Goal: Task Accomplishment & Management: Complete application form

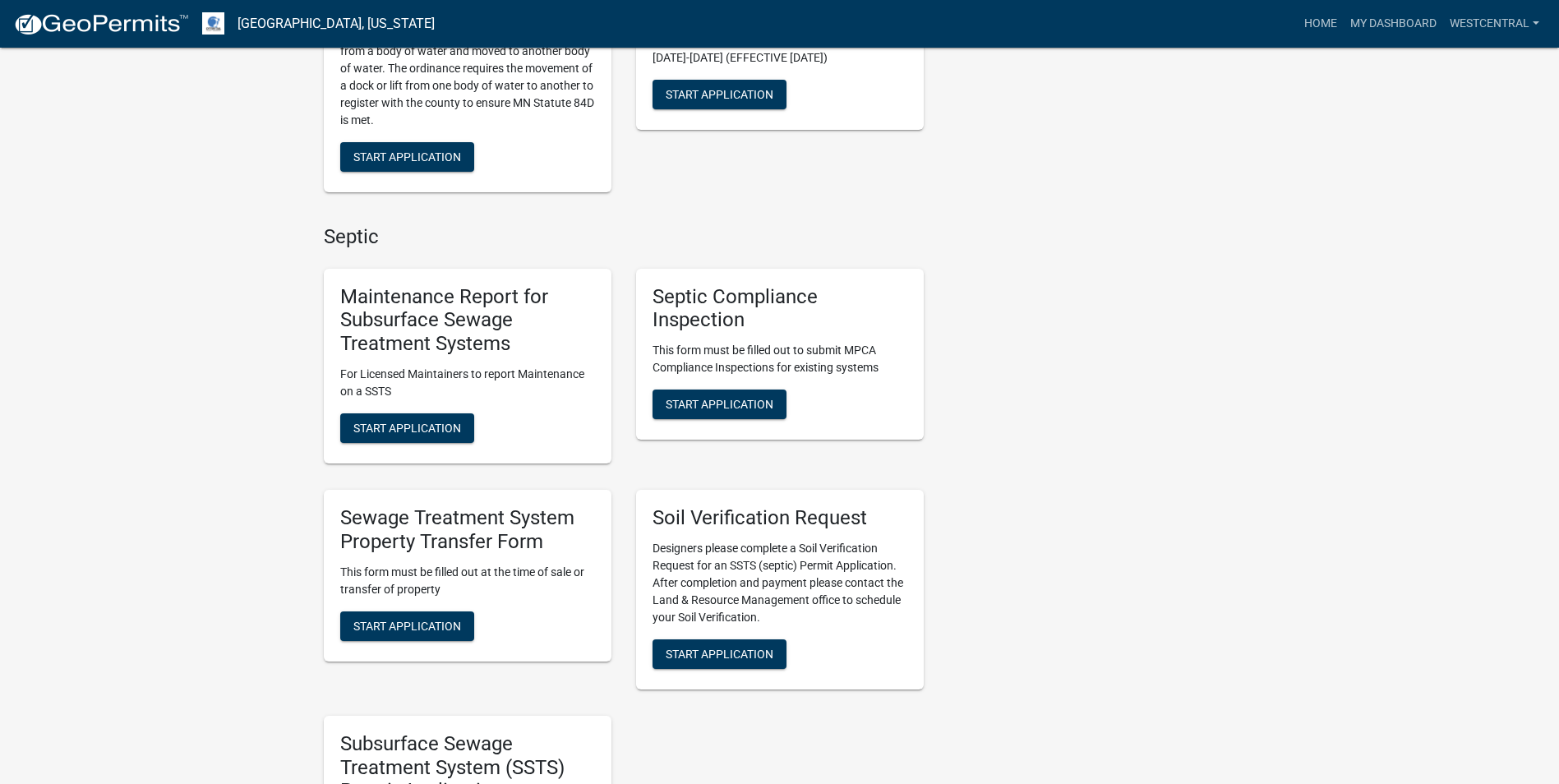
scroll to position [657, 0]
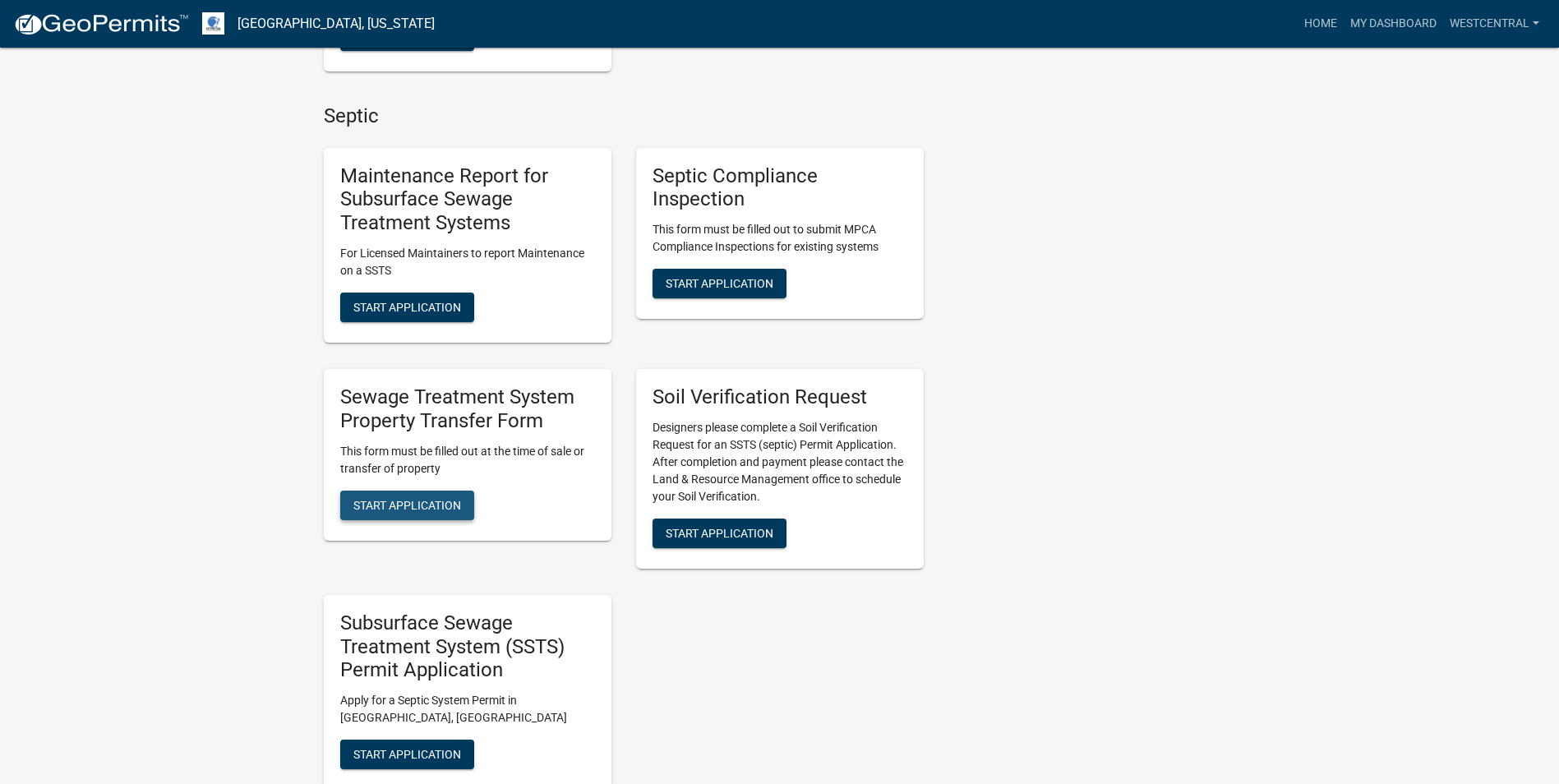
click at [397, 504] on span "Start Application" at bounding box center [407, 504] width 107 height 13
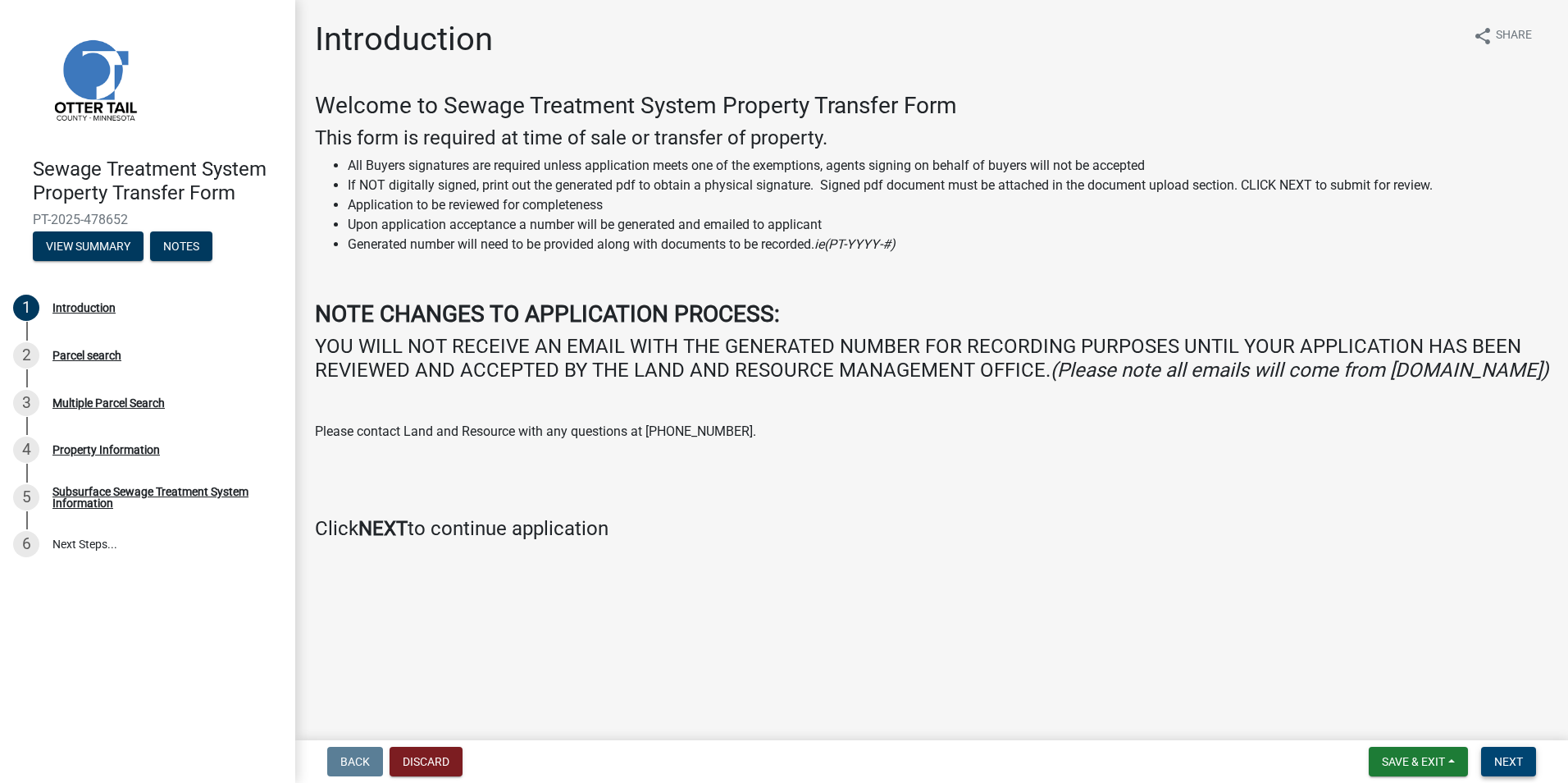
drag, startPoint x: 1521, startPoint y: 768, endPoint x: 1508, endPoint y: 766, distance: 13.2
click at [1521, 767] on span "Next" at bounding box center [1508, 762] width 29 height 13
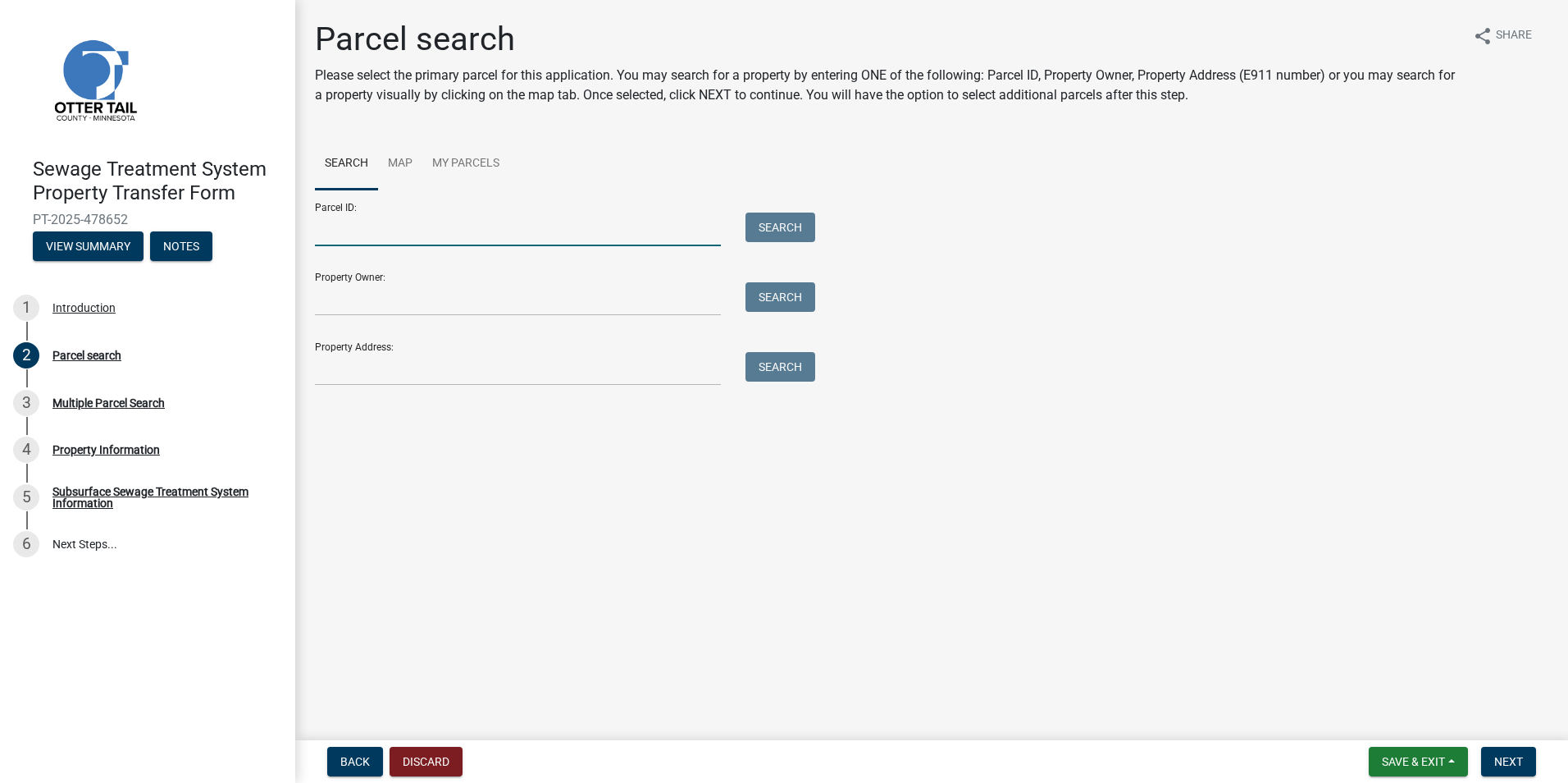
click at [332, 238] on input "Parcel ID:" at bounding box center [517, 229] width 406 height 33
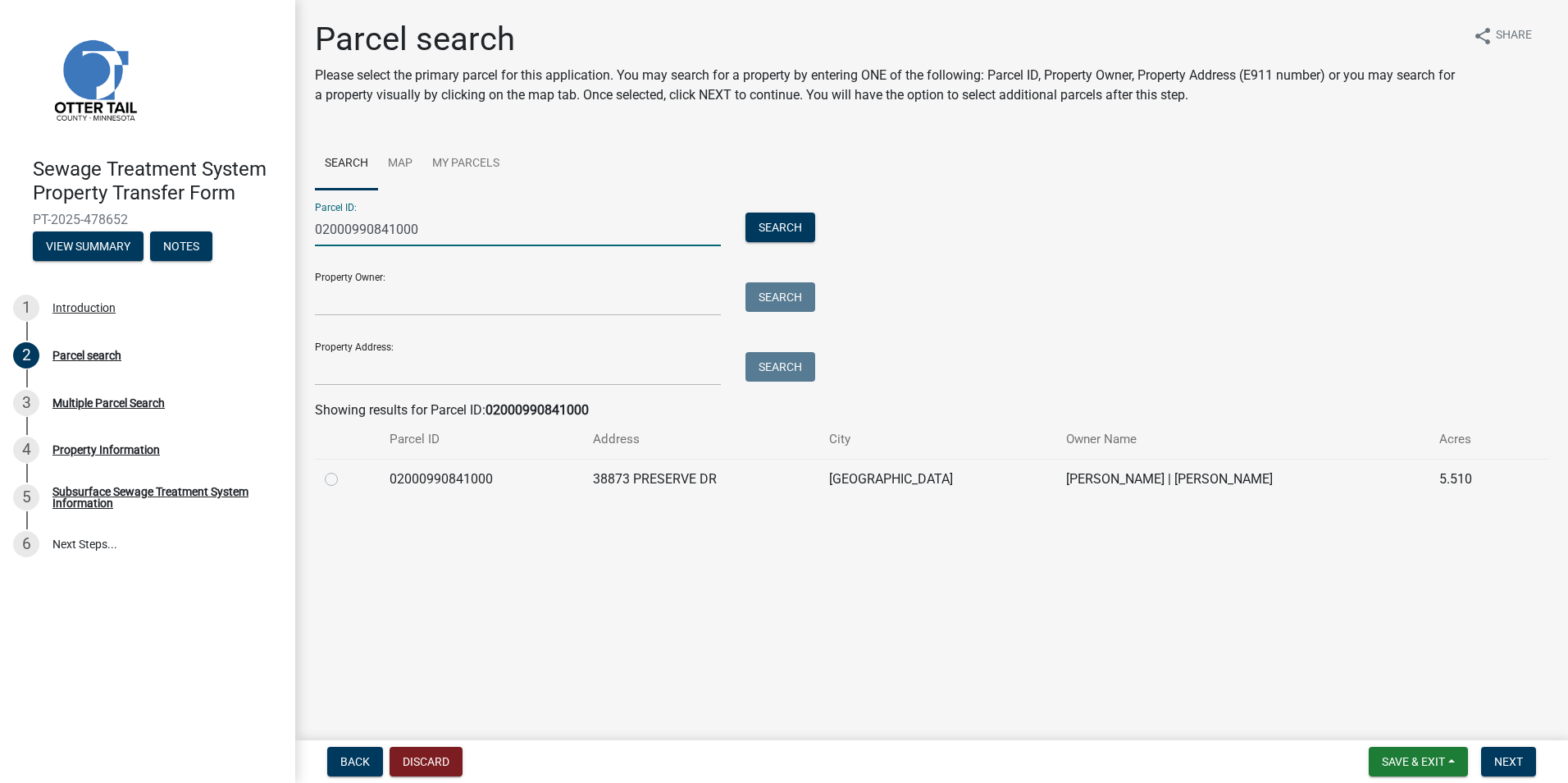
type input "02000990841000"
click at [345, 470] on label at bounding box center [345, 470] width 0 height 0
click at [345, 475] on input "radio" at bounding box center [350, 475] width 11 height 11
radio input "true"
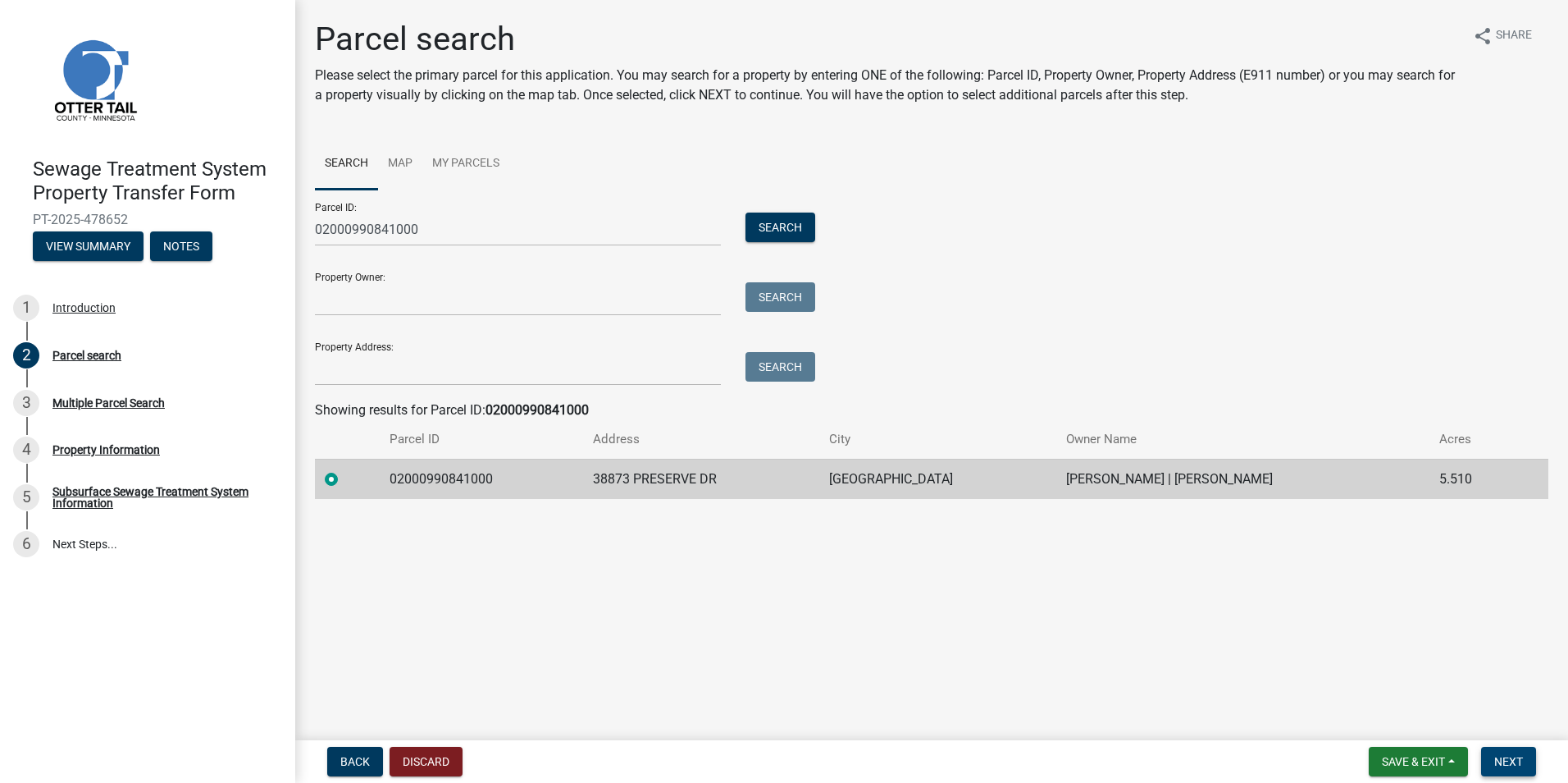
click at [1512, 771] on button "Next" at bounding box center [1508, 762] width 55 height 30
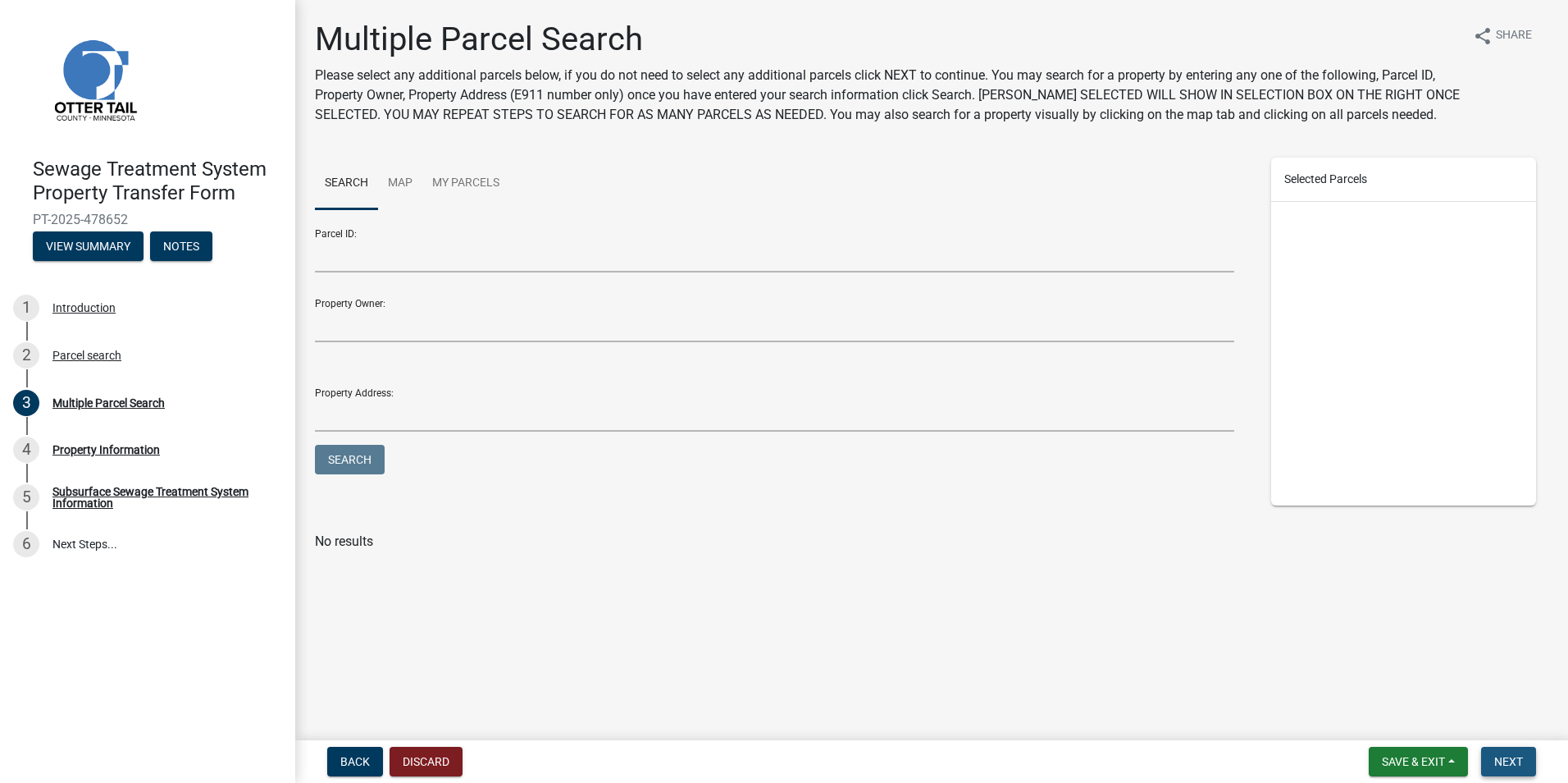
click at [1508, 763] on span "Next" at bounding box center [1508, 762] width 29 height 13
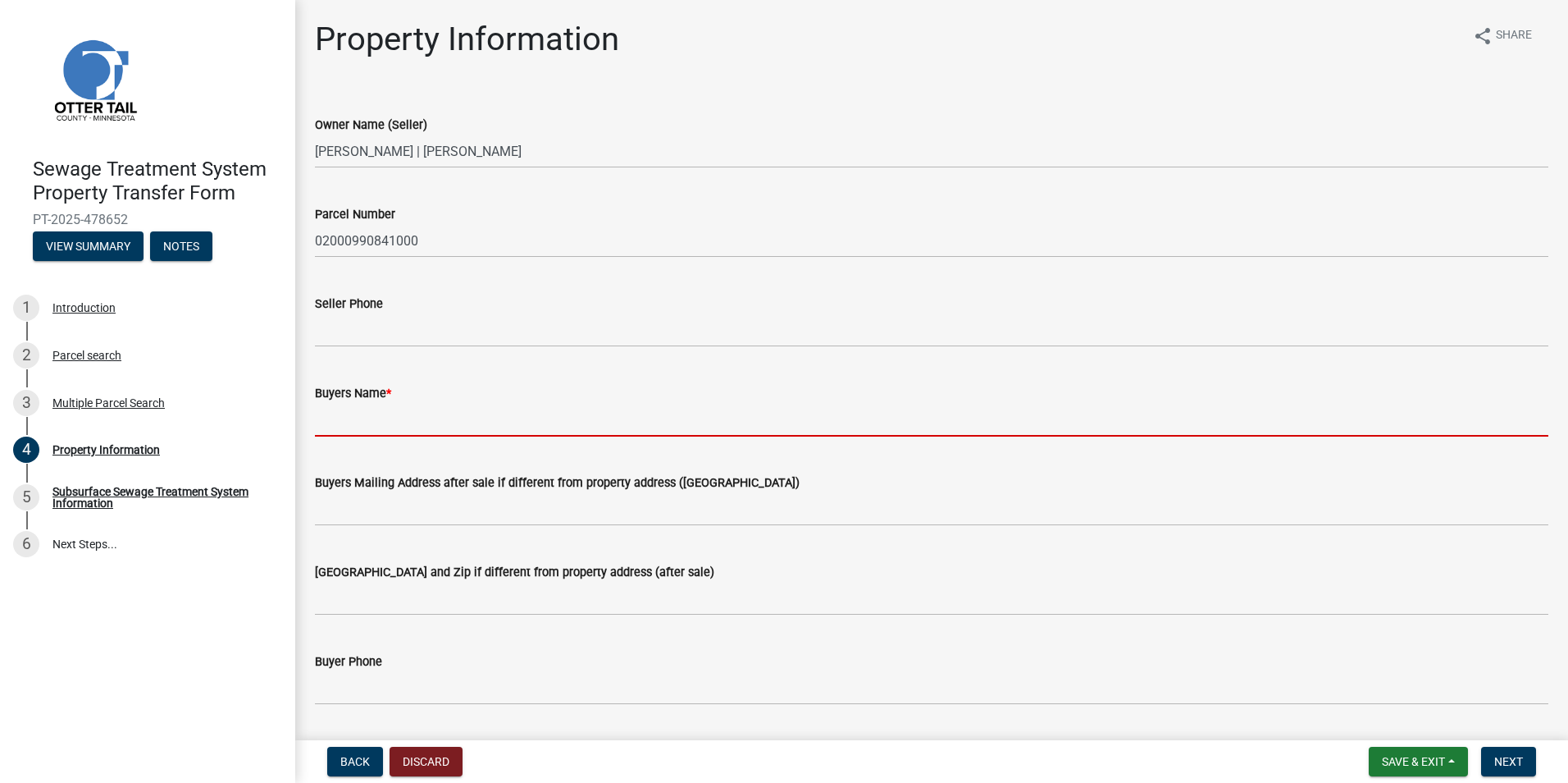
click at [337, 420] on input "Buyers Name *" at bounding box center [931, 420] width 1234 height 33
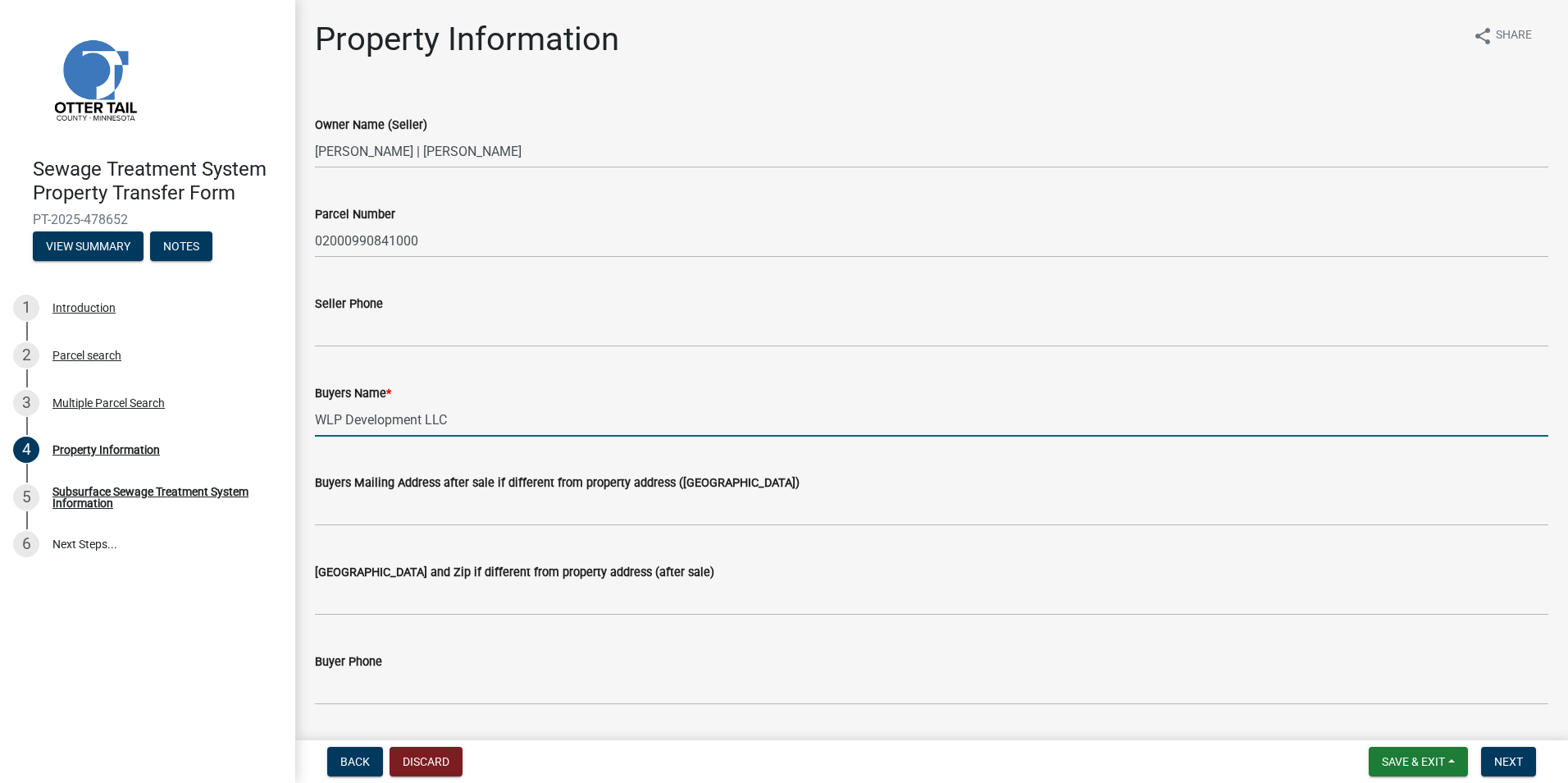
click at [491, 423] on input "WLP Development LLC" at bounding box center [931, 420] width 1234 height 33
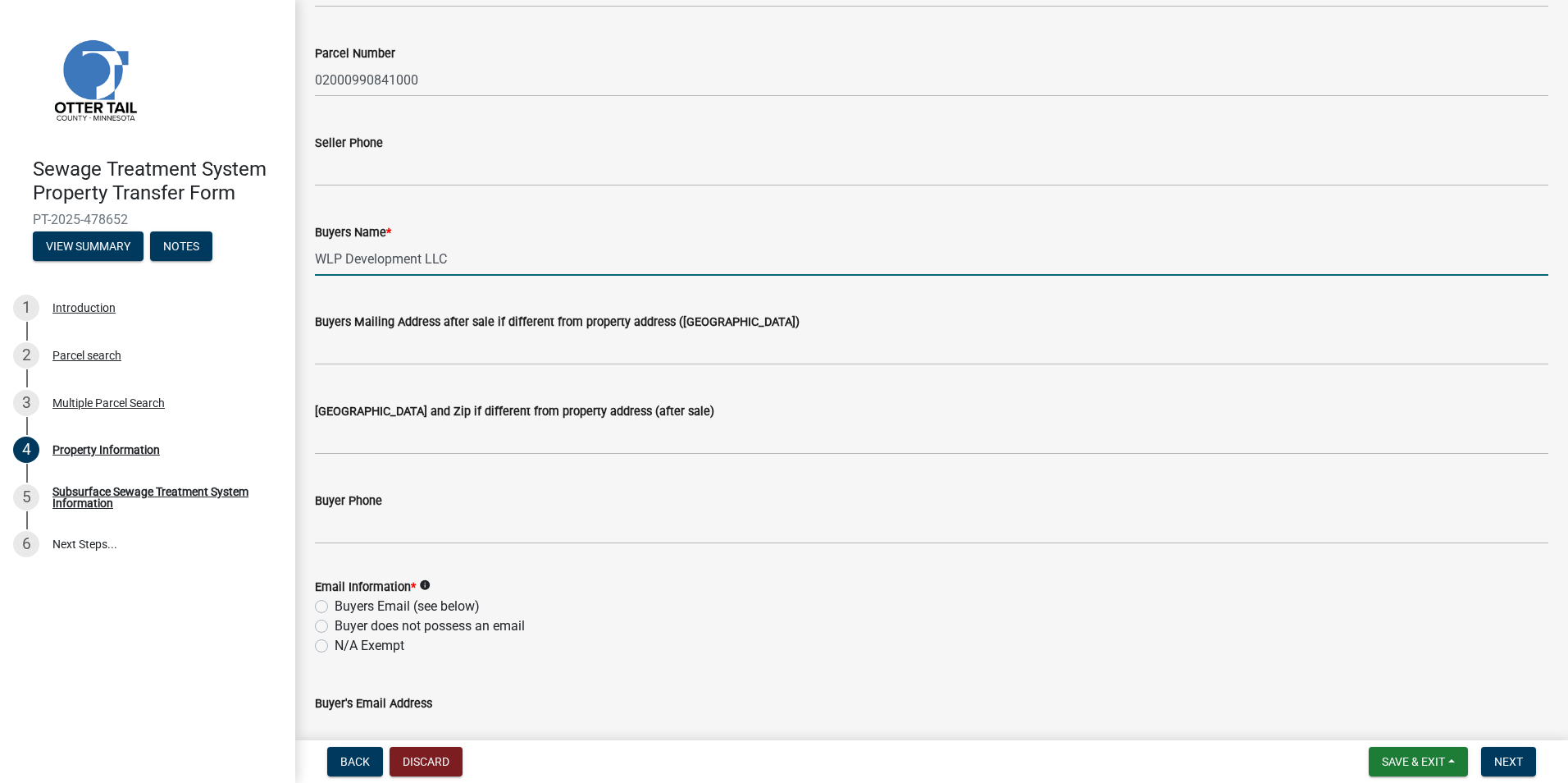
scroll to position [165, 0]
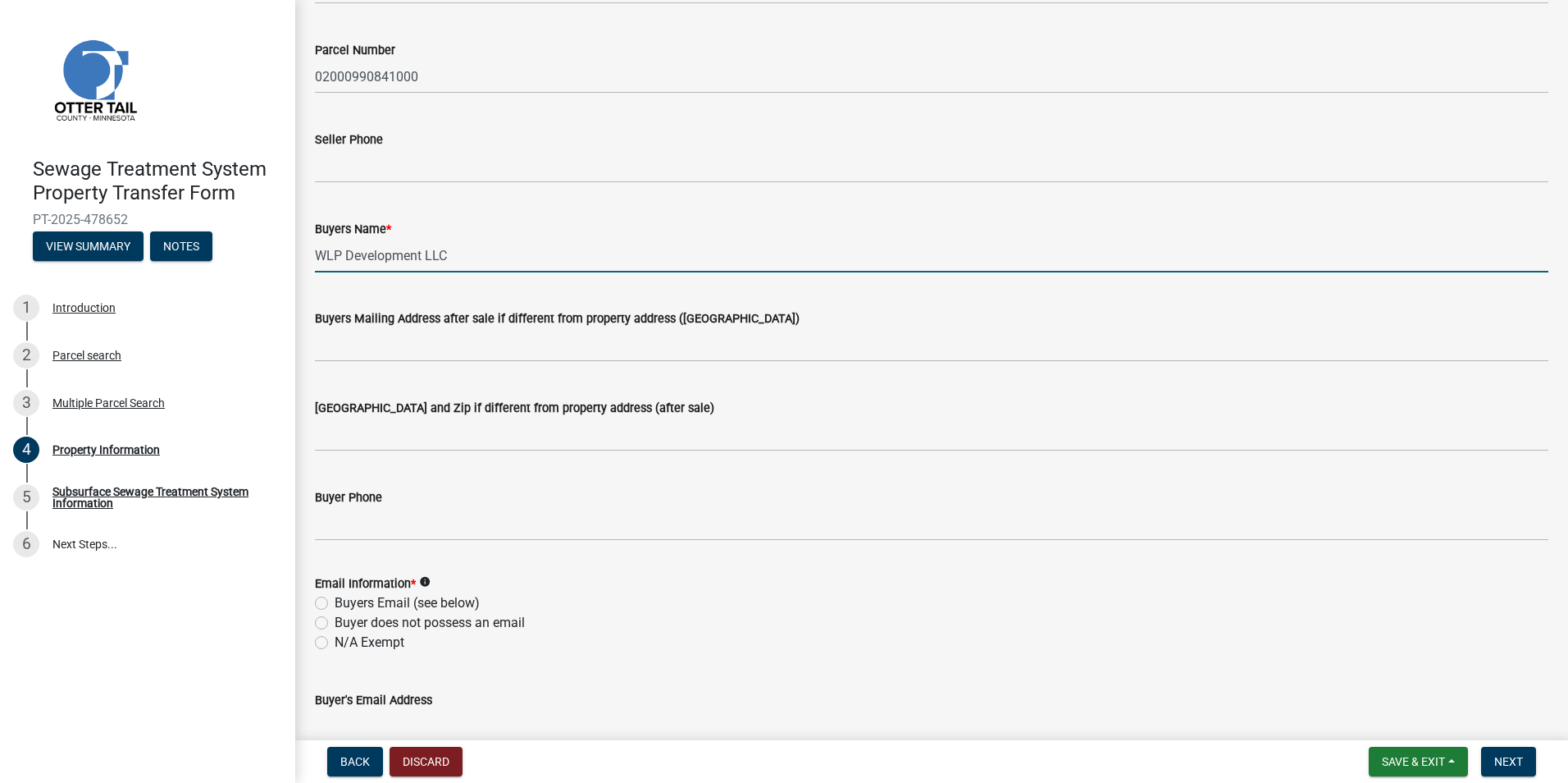
type input "WLP Development LLC"
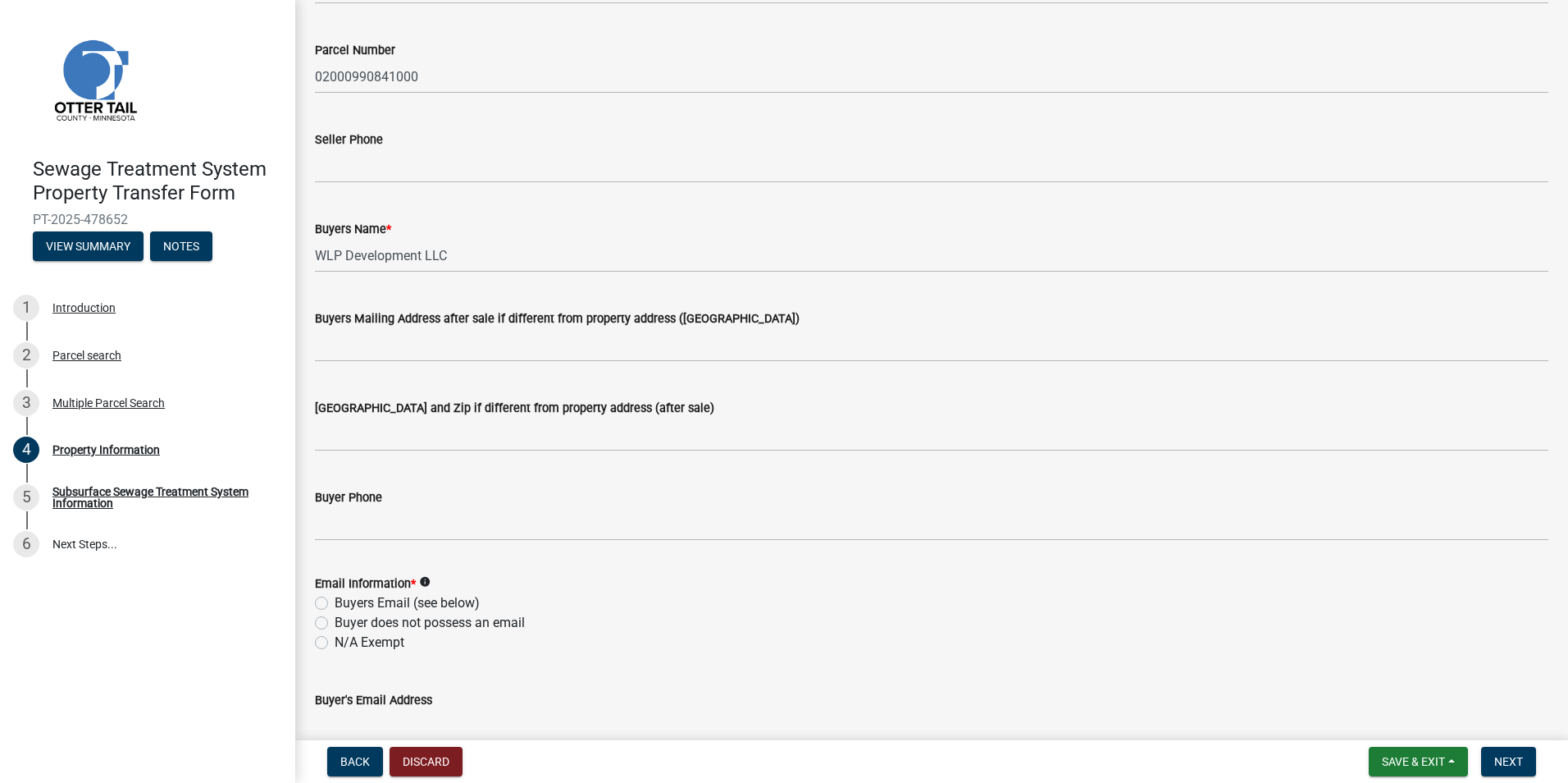
click at [334, 640] on label "N/A Exempt" at bounding box center [369, 642] width 69 height 19
click at [334, 640] on input "N/A Exempt" at bounding box center [340, 638] width 11 height 11
radio input "true"
drag, startPoint x: 1507, startPoint y: 762, endPoint x: 1121, endPoint y: 644, distance: 403.6
click at [1506, 761] on span "Next" at bounding box center [1508, 762] width 29 height 13
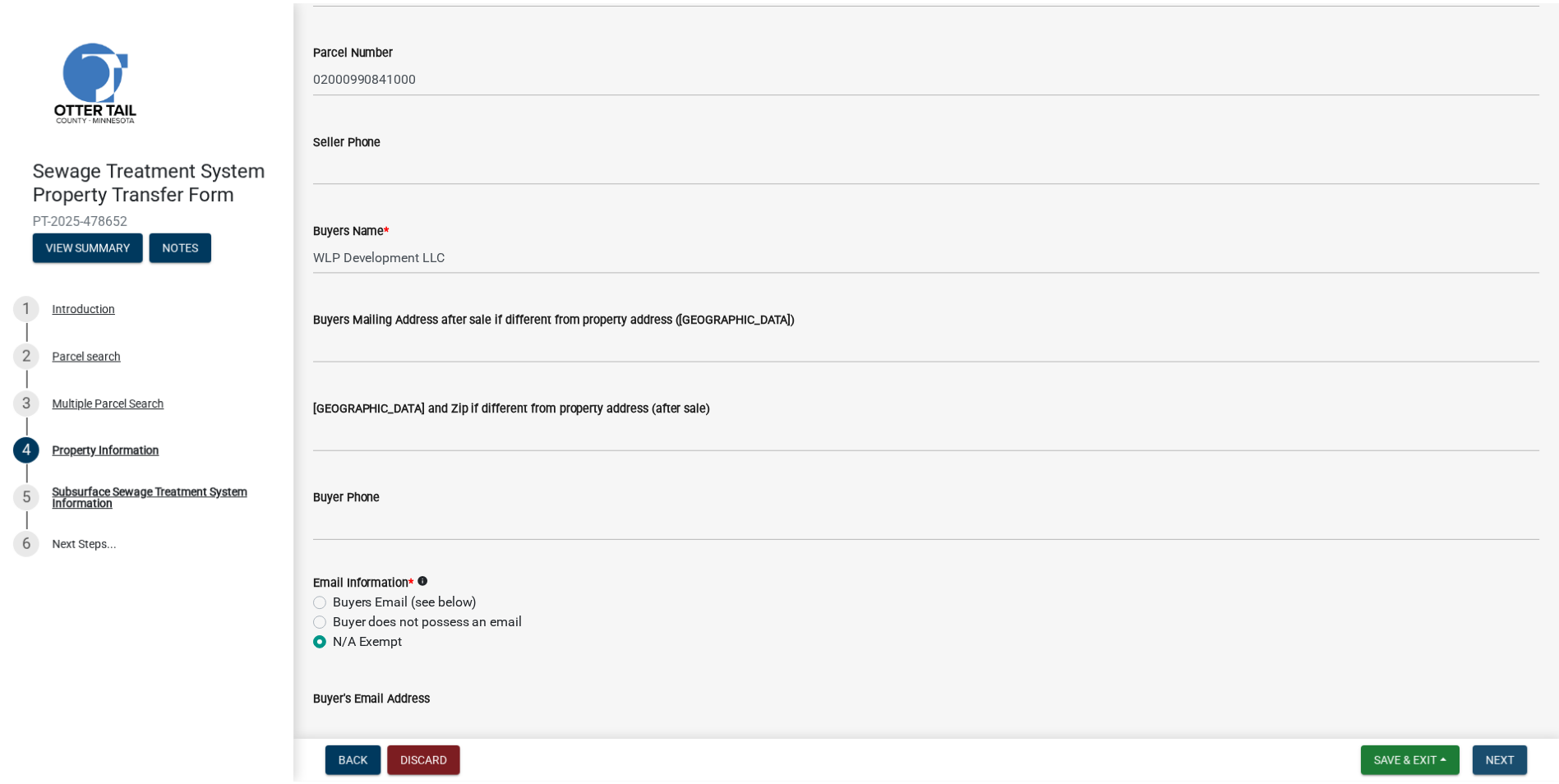
scroll to position [0, 0]
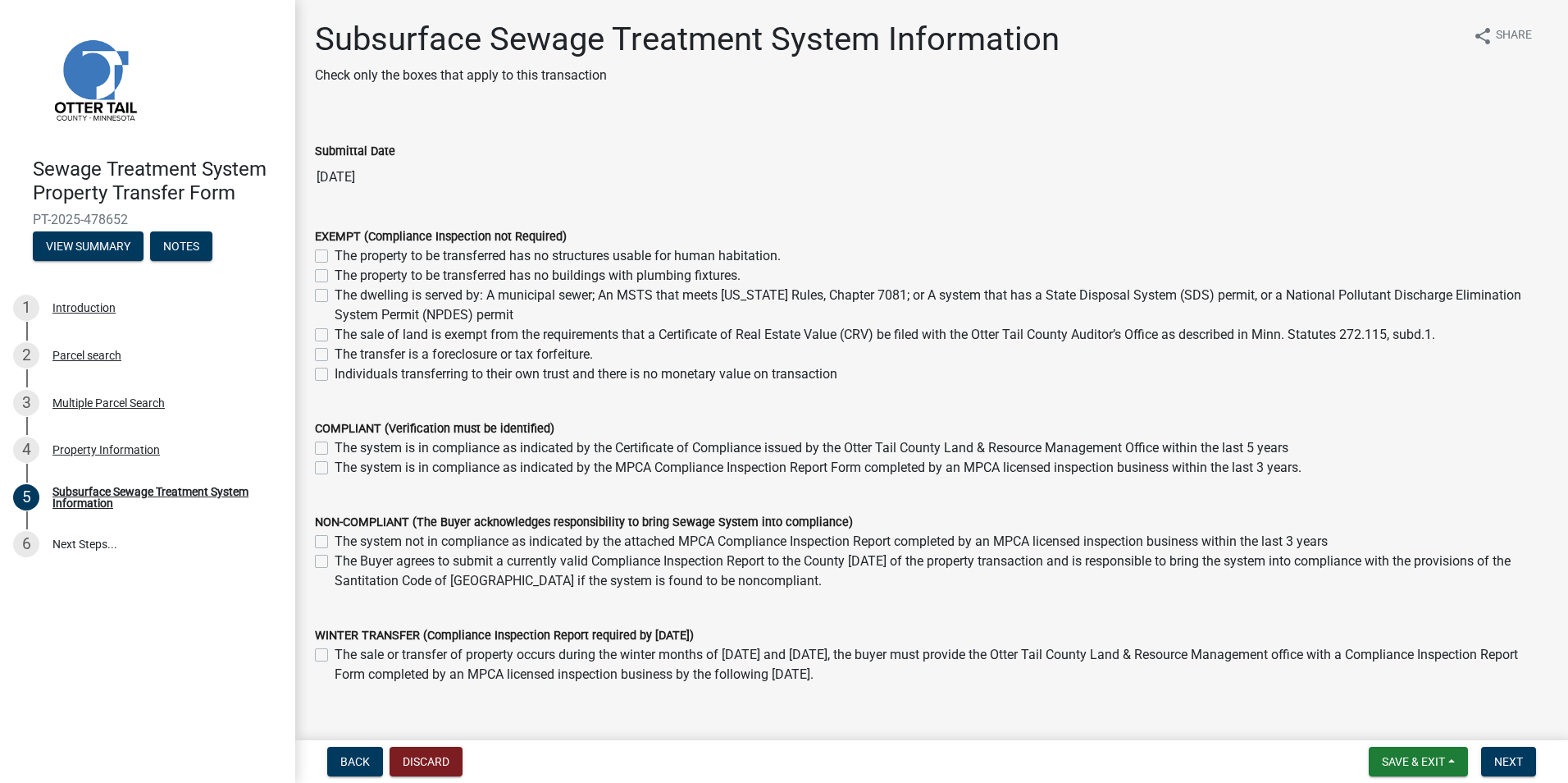
click at [334, 336] on label "The sale of land is exempt from the requirements that a Certificate of Real Est…" at bounding box center [884, 334] width 1100 height 19
click at [334, 336] on input "The sale of land is exempt from the requirements that a Certificate of Real Est…" at bounding box center [340, 330] width 11 height 11
checkbox input "true"
checkbox input "false"
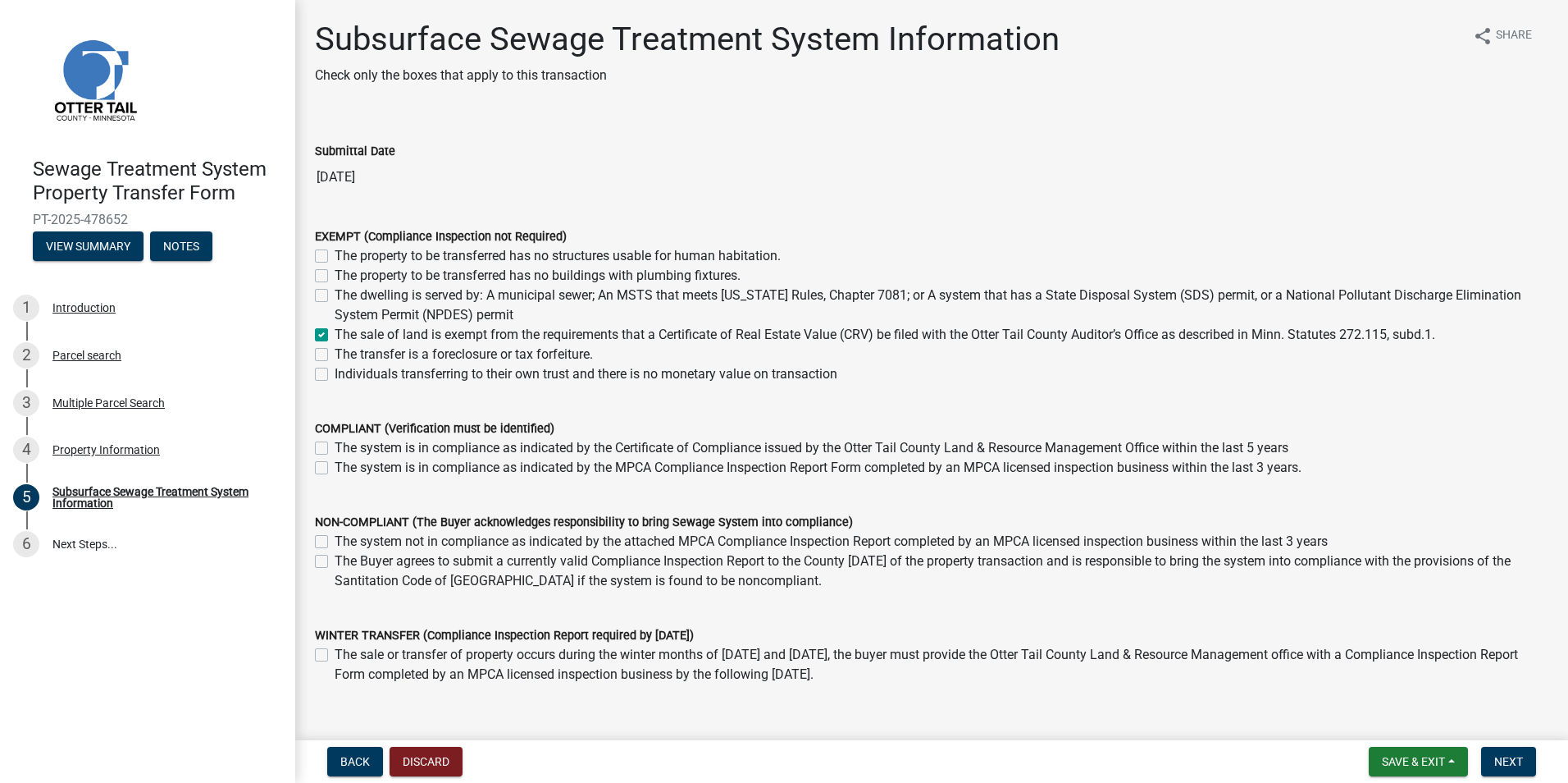
checkbox input "false"
checkbox input "true"
checkbox input "false"
click at [1499, 755] on span "Next" at bounding box center [1508, 762] width 29 height 13
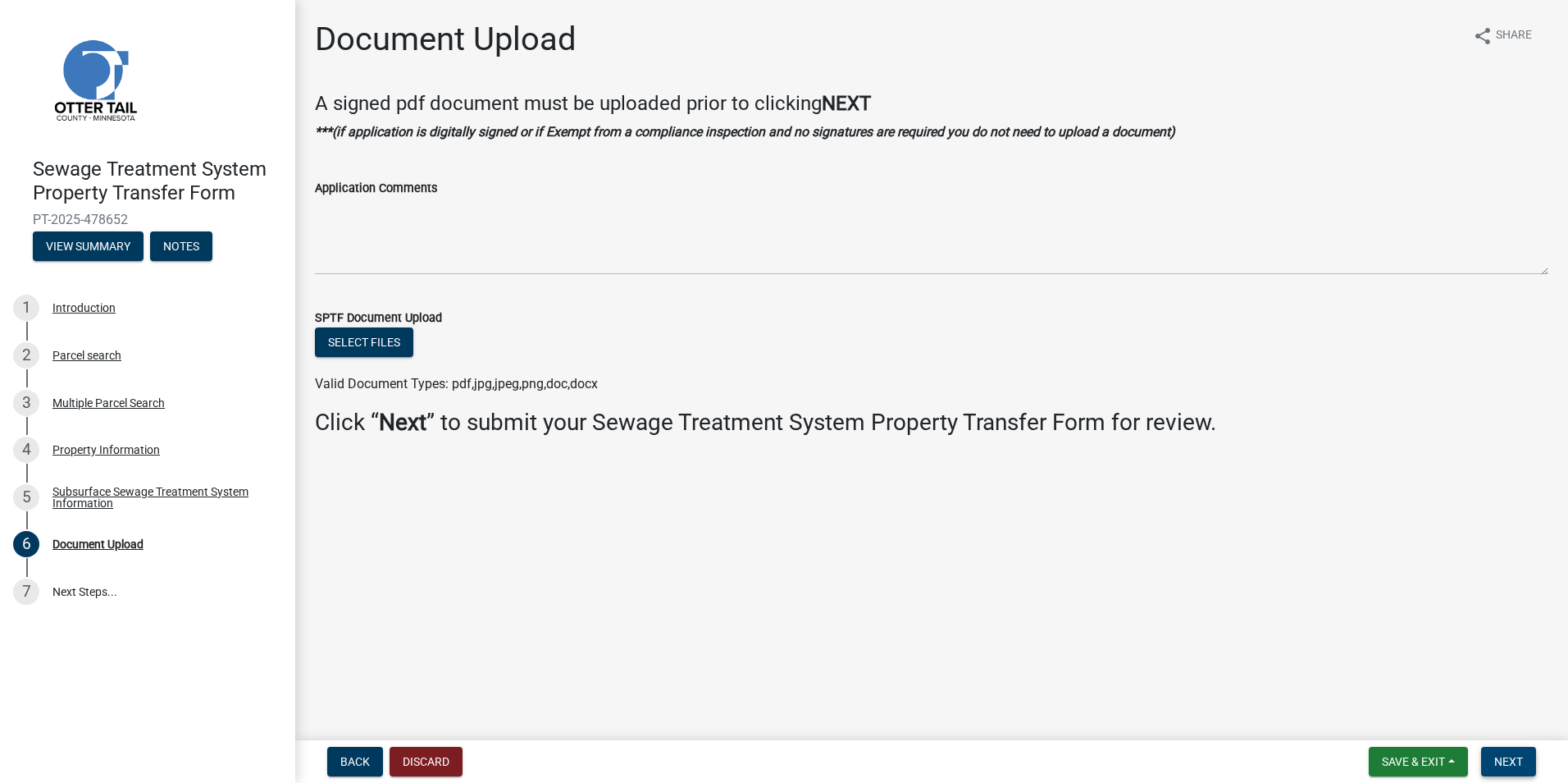
click at [1506, 764] on span "Next" at bounding box center [1508, 762] width 29 height 13
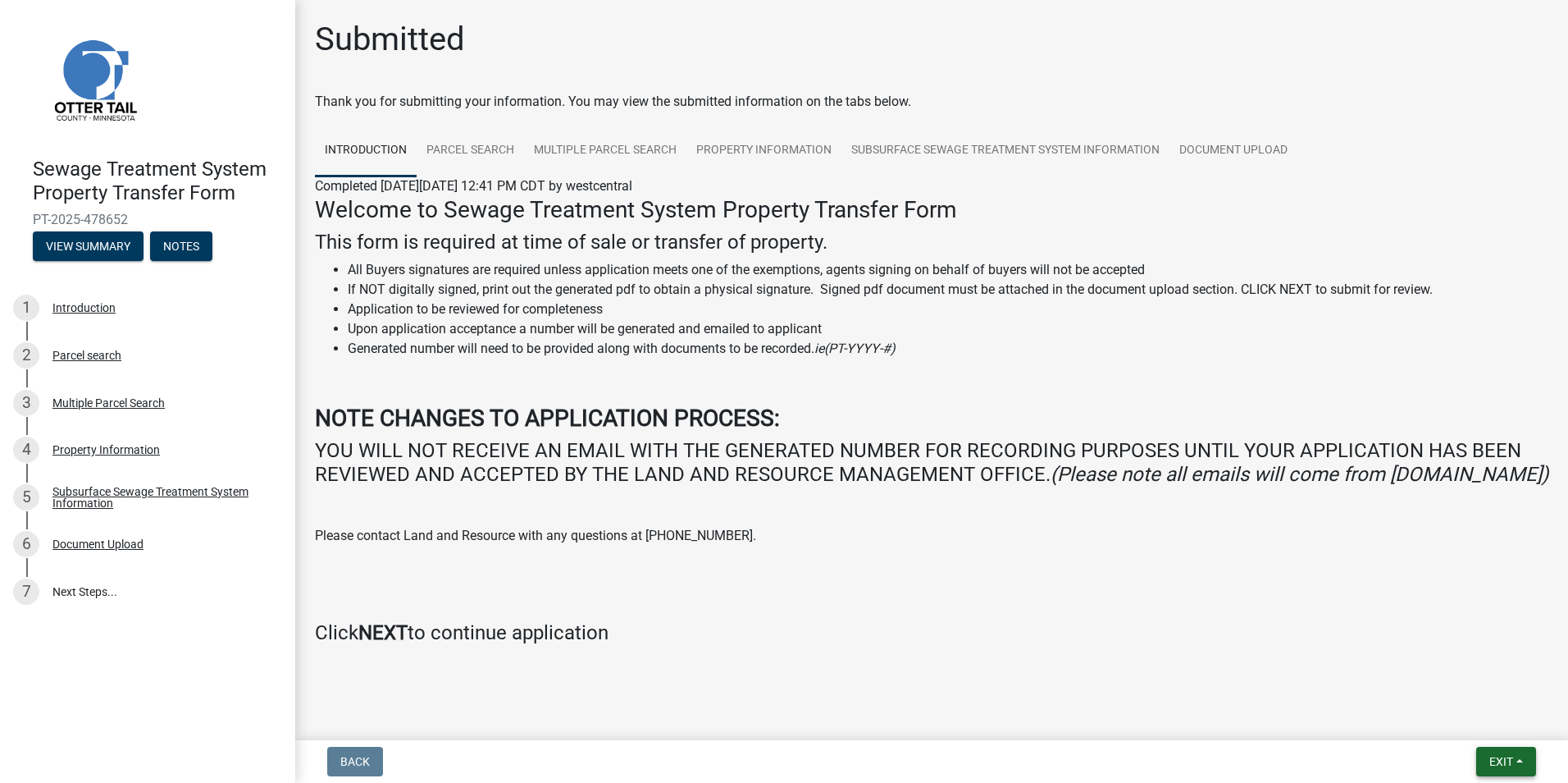
click at [1514, 762] on button "Exit" at bounding box center [1506, 762] width 60 height 30
click at [1455, 716] on button "Save & Exit" at bounding box center [1470, 718] width 131 height 40
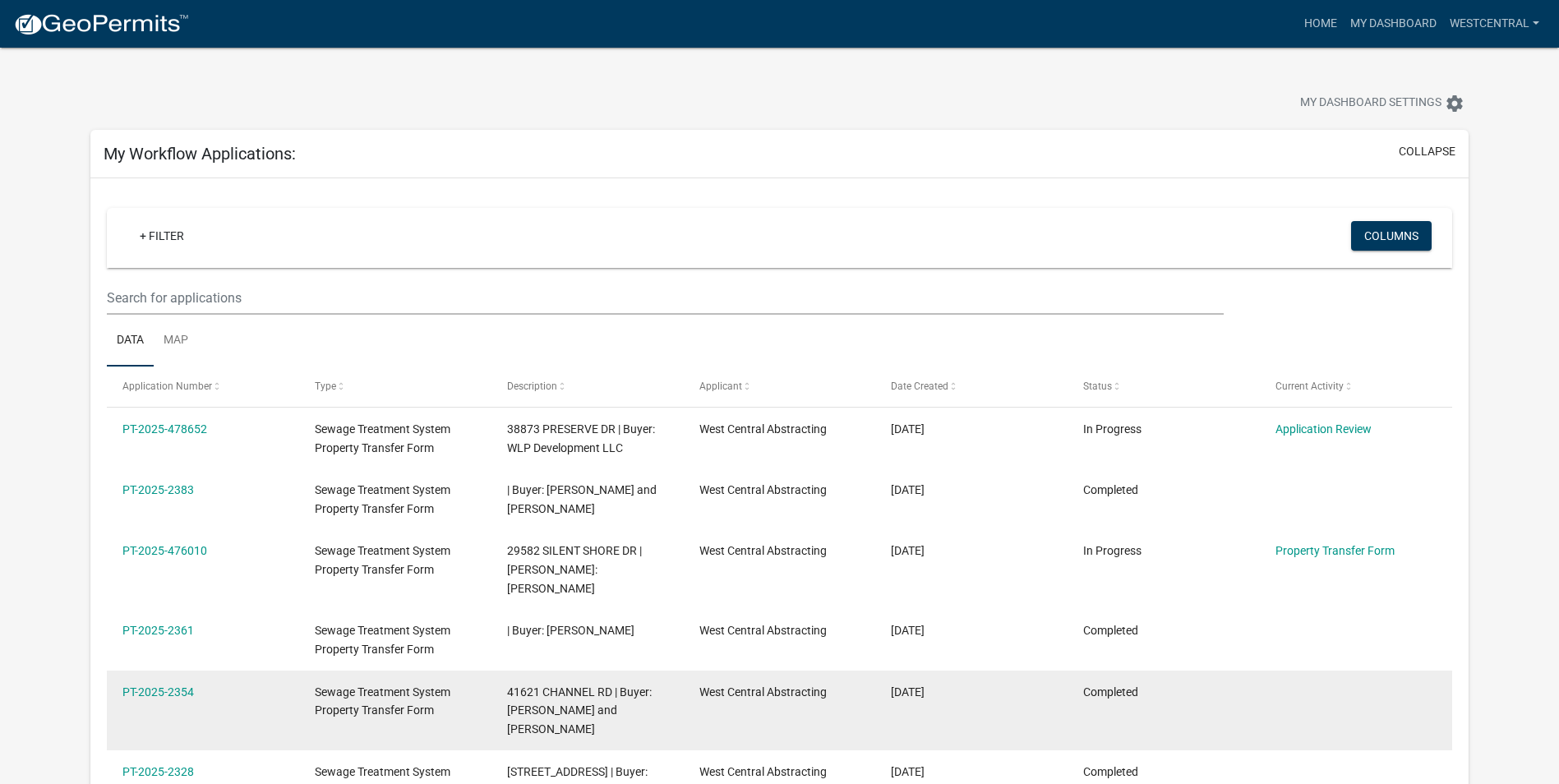
click at [652, 691] on span "41621 CHANNEL RD | Buyer: [PERSON_NAME] and [PERSON_NAME]" at bounding box center [580, 710] width 144 height 51
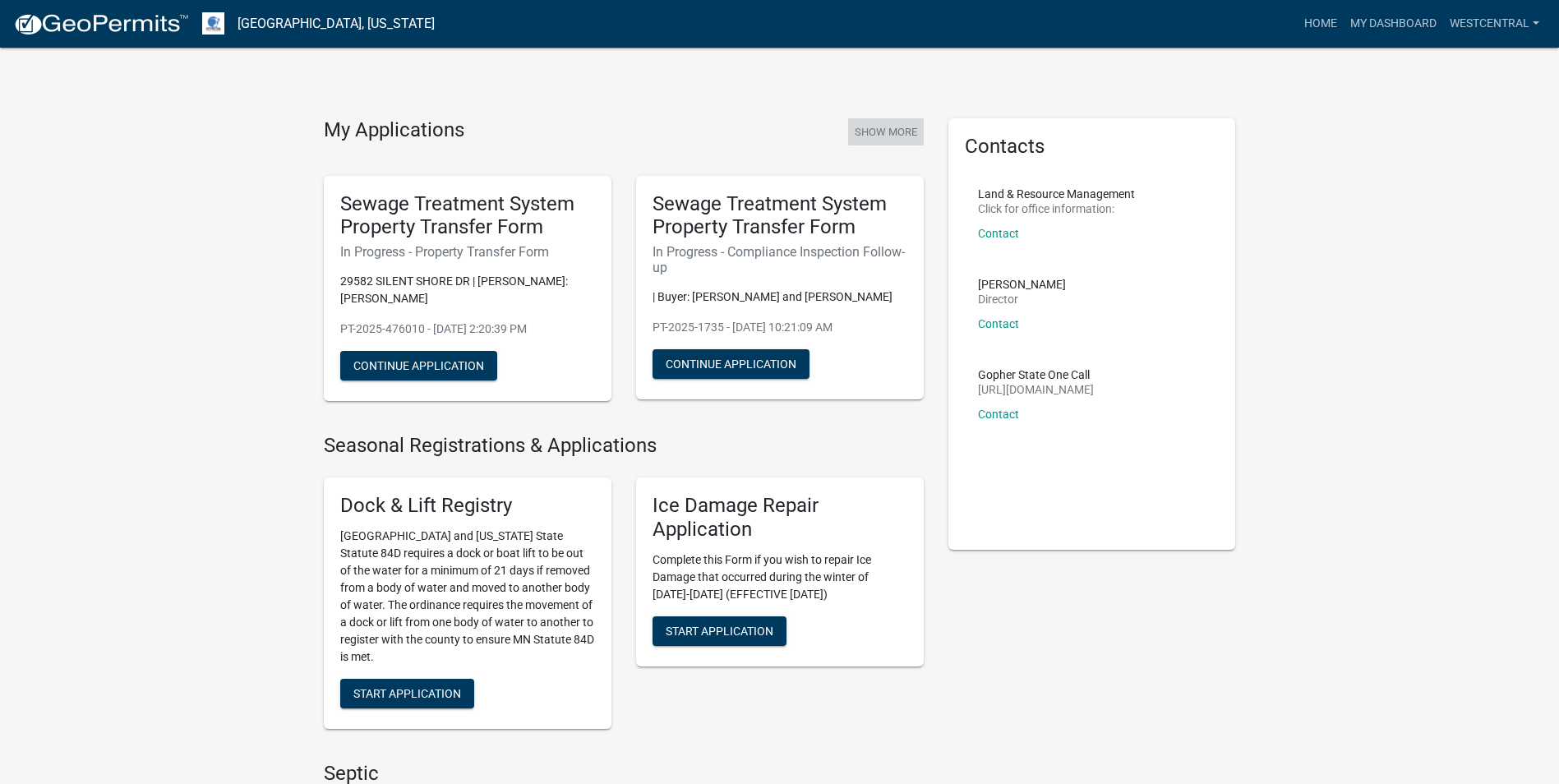
click at [892, 130] on button "Show More" at bounding box center [886, 131] width 76 height 27
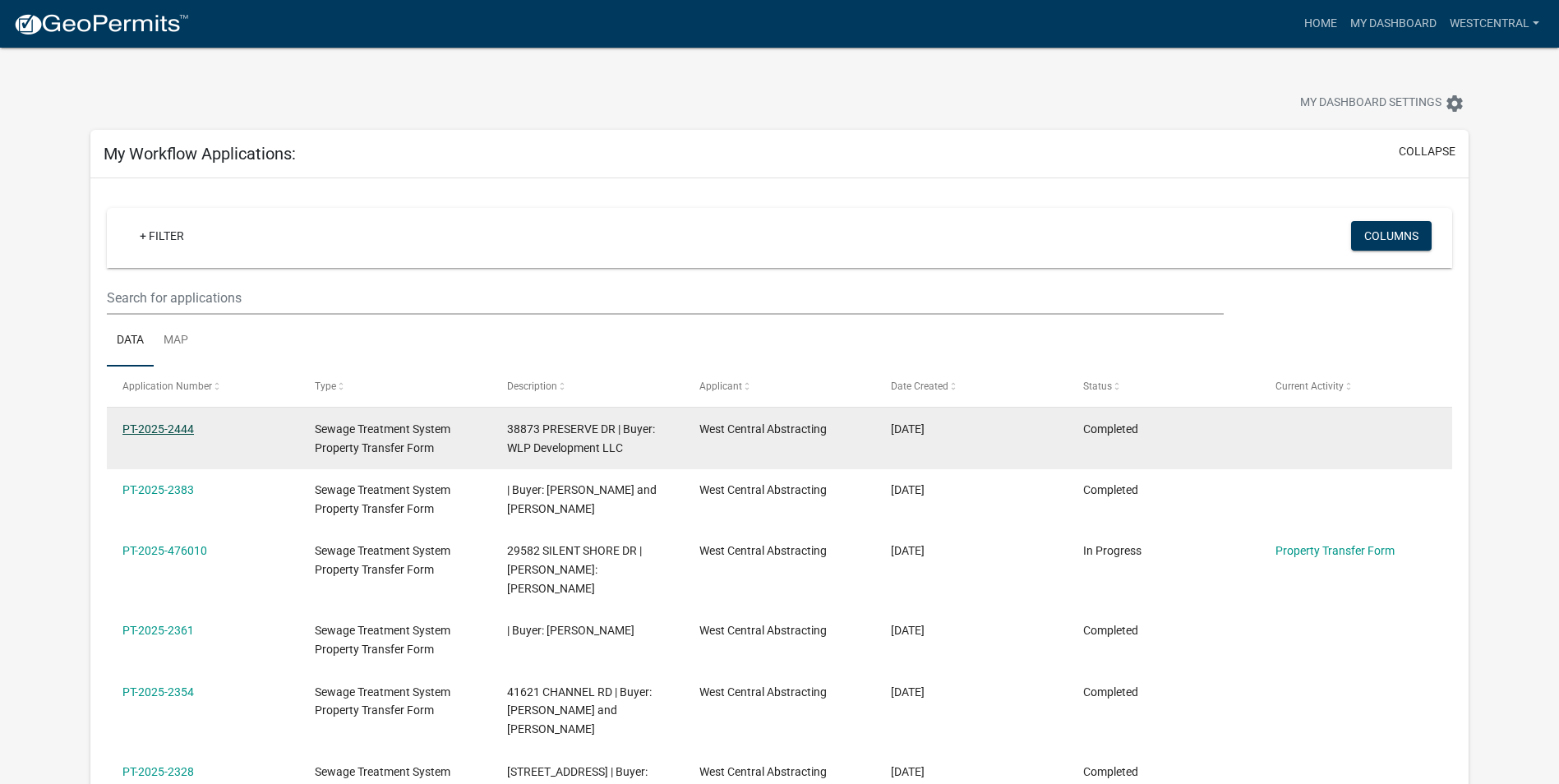
click at [171, 422] on link "PT-2025-2444" at bounding box center [157, 429] width 71 height 13
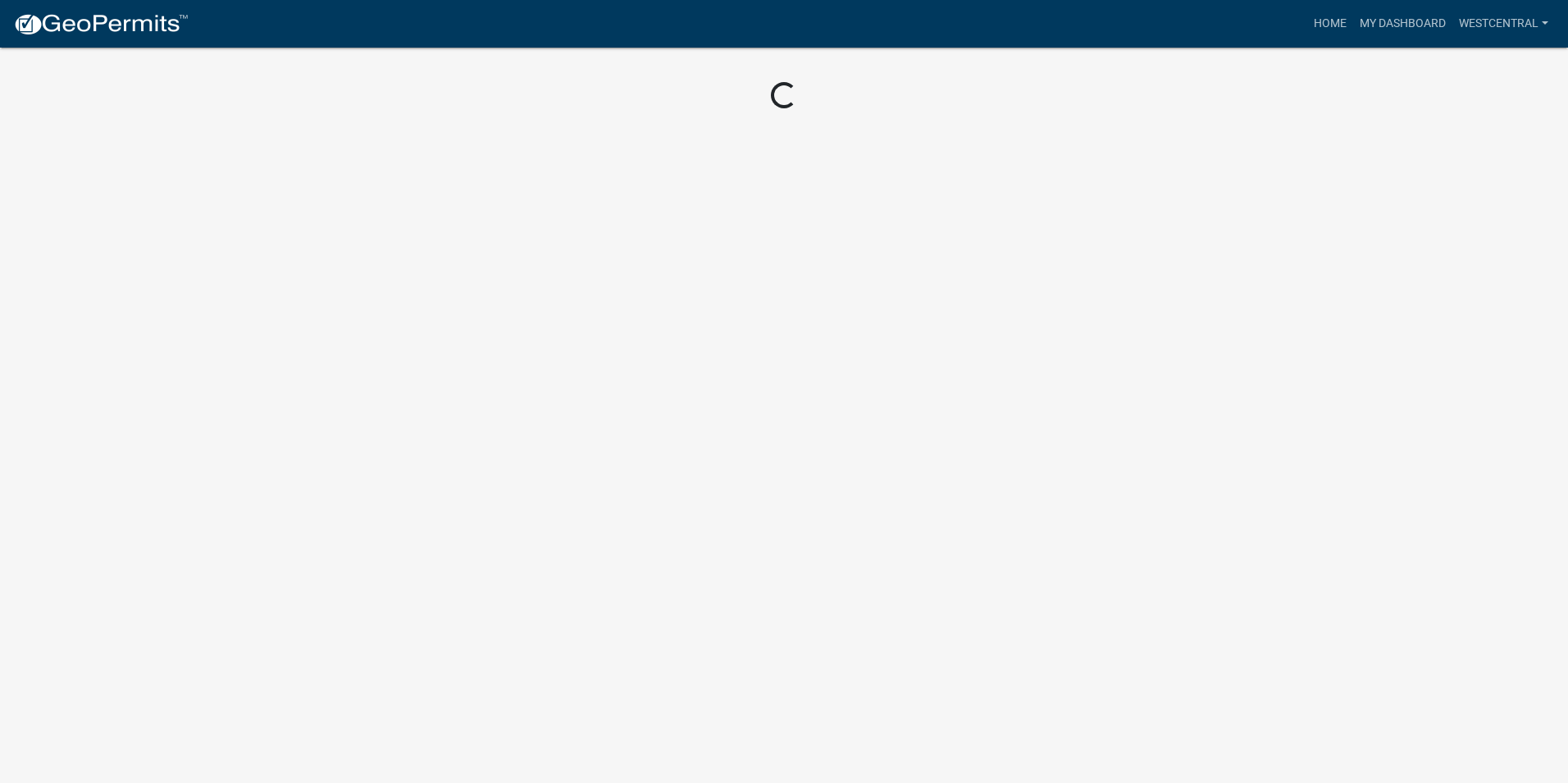
click at [171, 421] on body "Internet Explorer does NOT work with GeoPermits. Get a new browser for more sec…" at bounding box center [784, 391] width 1568 height 783
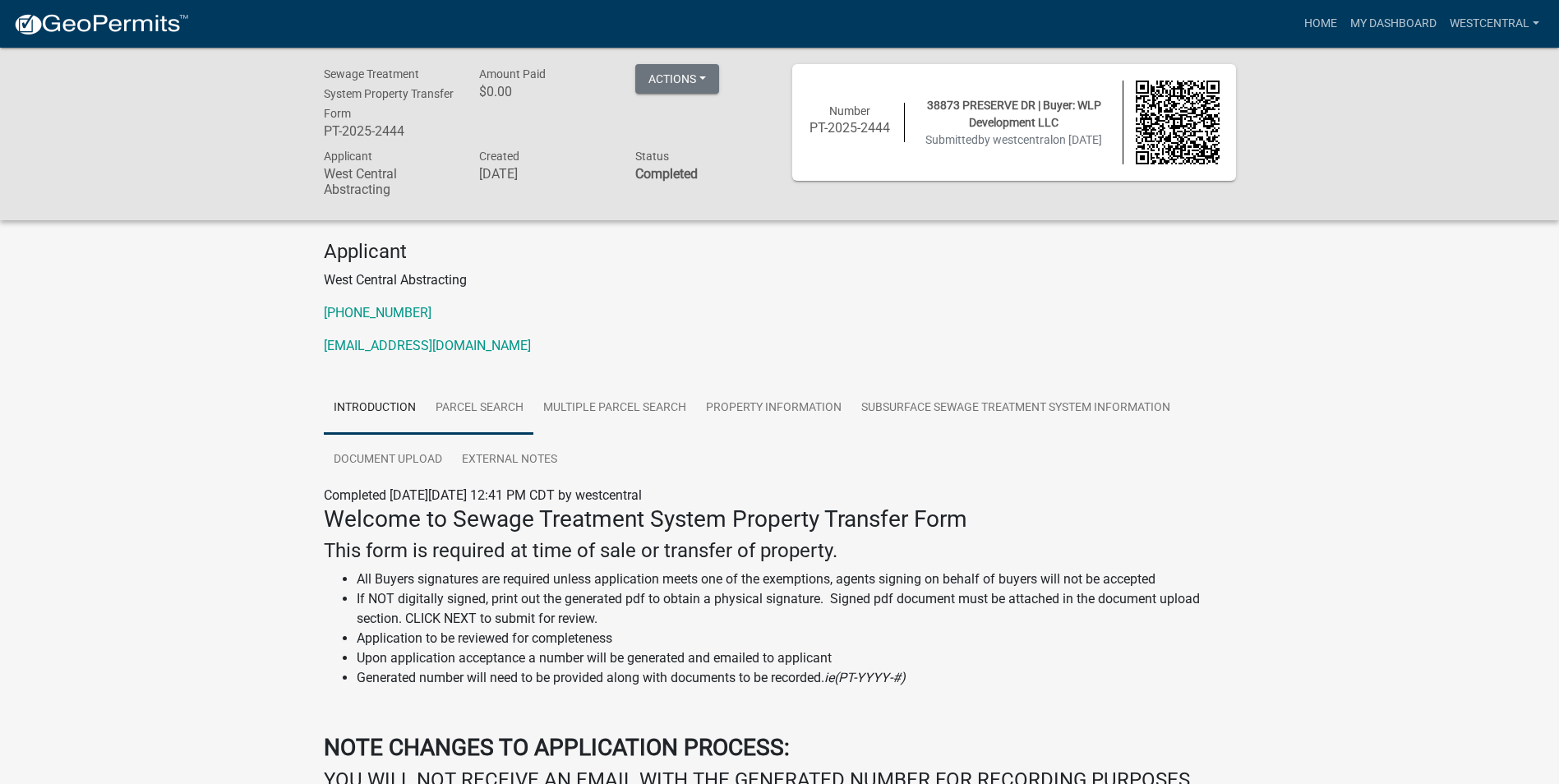
click at [501, 406] on link "Parcel search" at bounding box center [480, 408] width 107 height 53
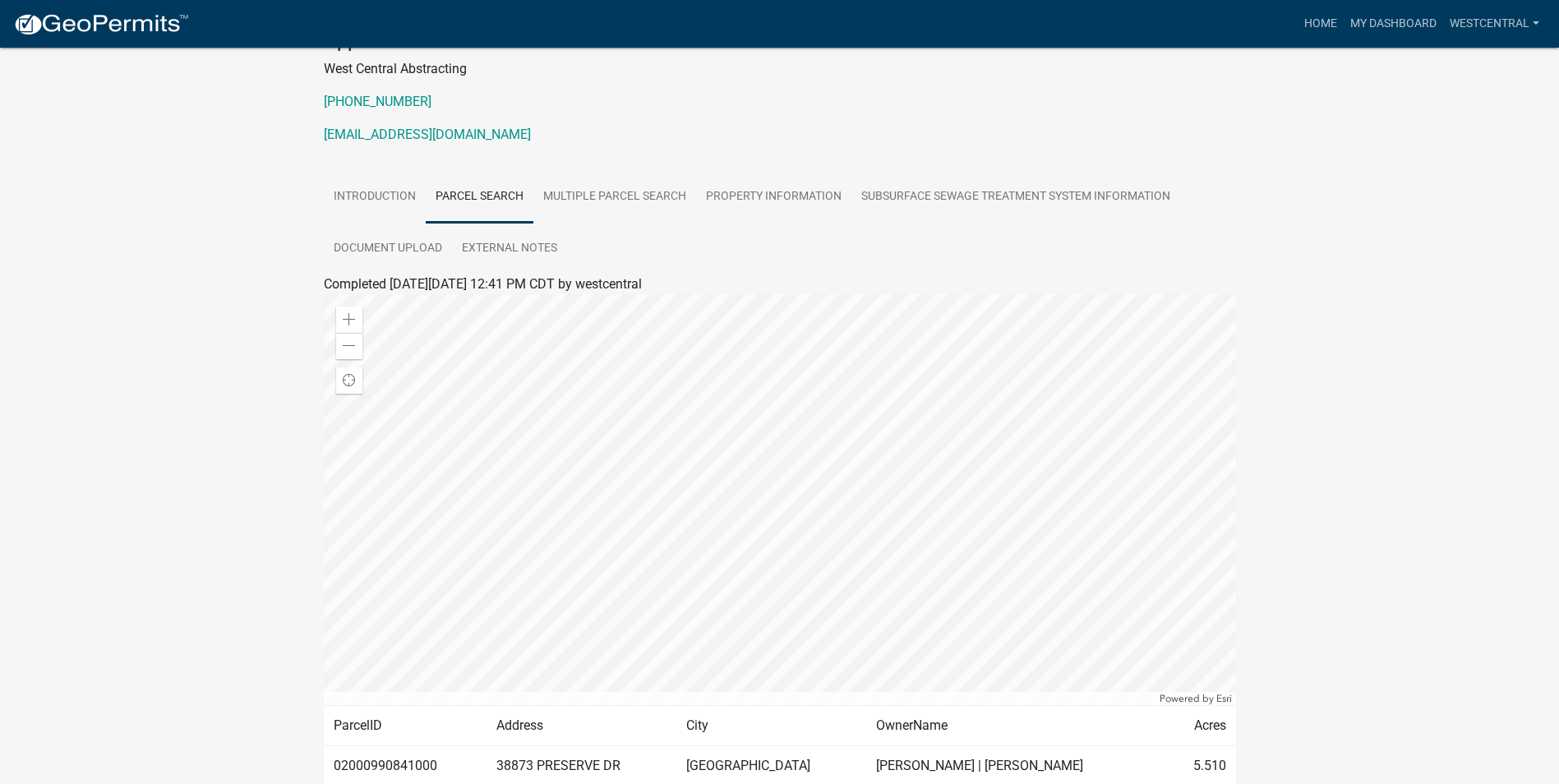
scroll to position [246, 0]
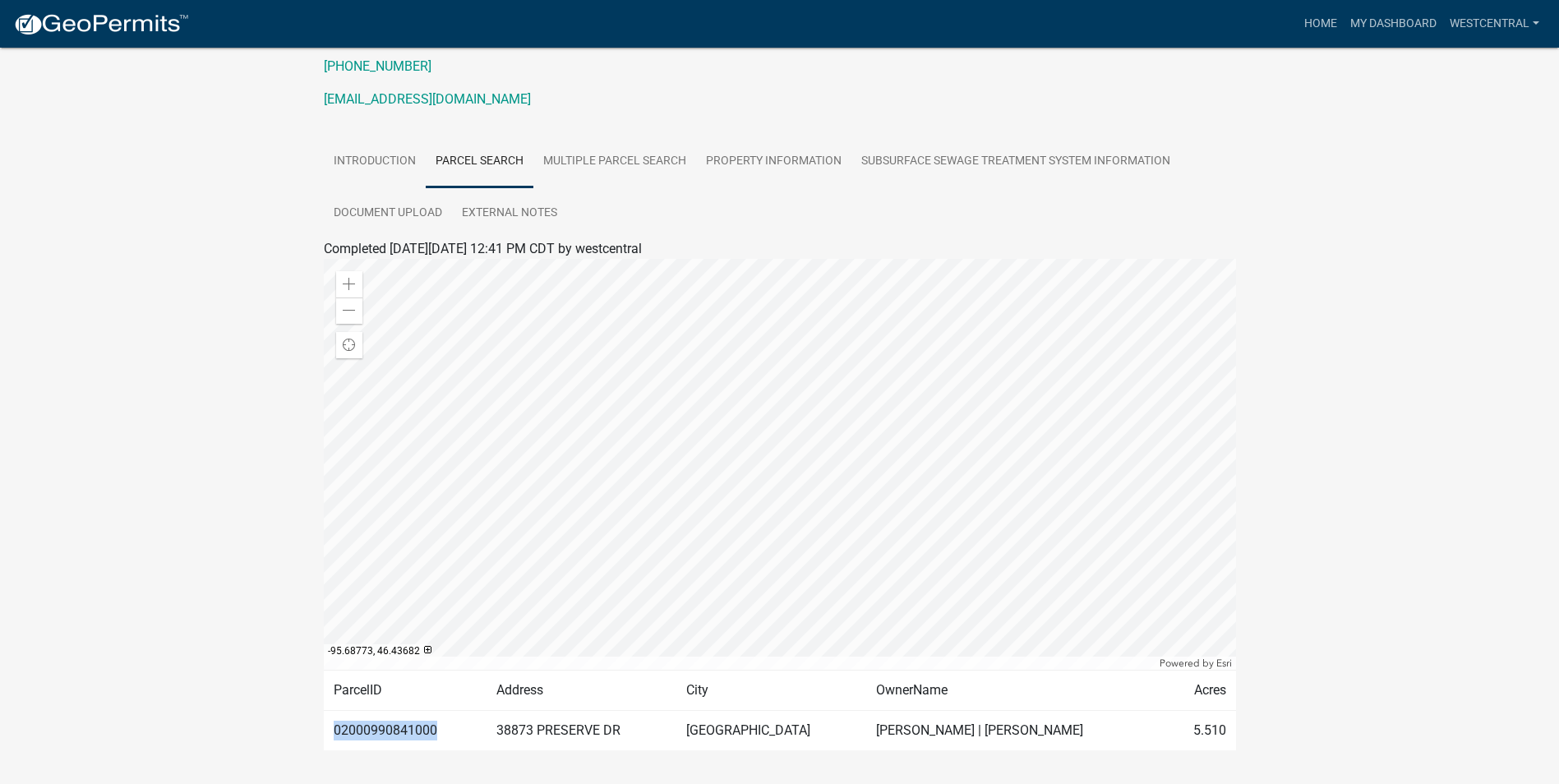
drag, startPoint x: 446, startPoint y: 731, endPoint x: 335, endPoint y: 741, distance: 111.4
click at [335, 741] on td "02000990841000" at bounding box center [405, 729] width 163 height 40
copy td "02000990841000"
